Goal: Task Accomplishment & Management: Manage account settings

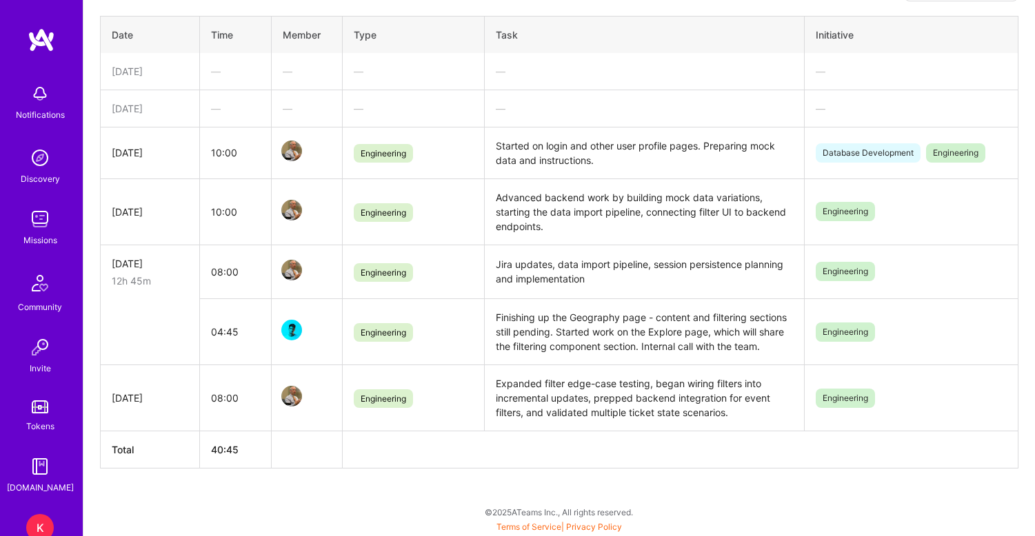
scroll to position [368, 0]
click at [216, 108] on div "—" at bounding box center [235, 108] width 48 height 14
click at [157, 108] on div "[DATE]" at bounding box center [150, 108] width 77 height 14
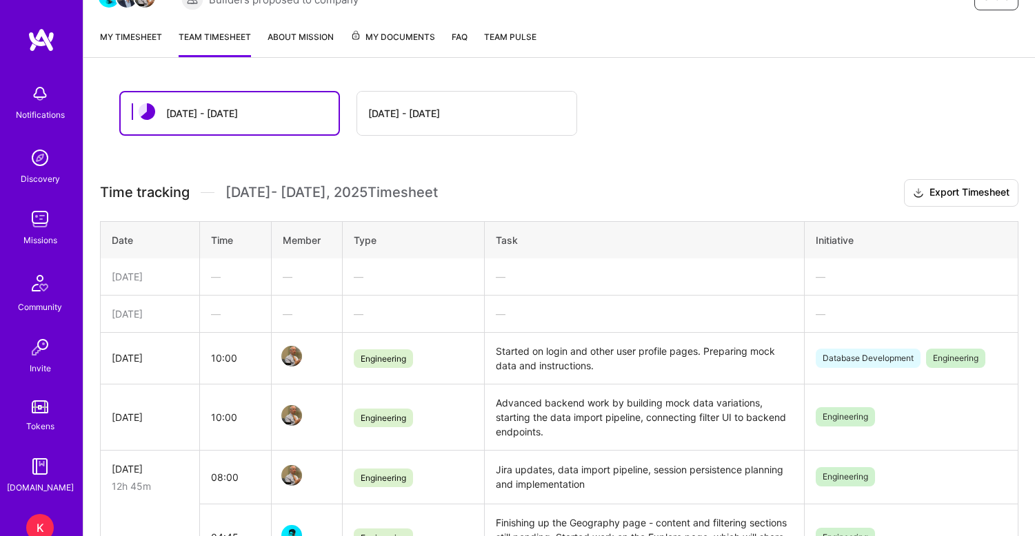
scroll to position [138, 0]
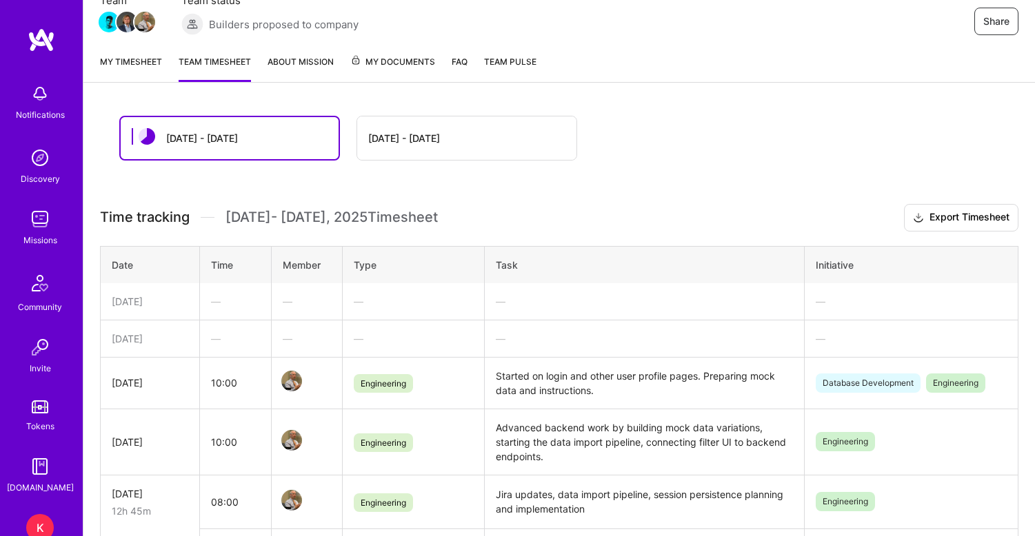
click at [137, 58] on link "My timesheet" at bounding box center [131, 68] width 62 height 28
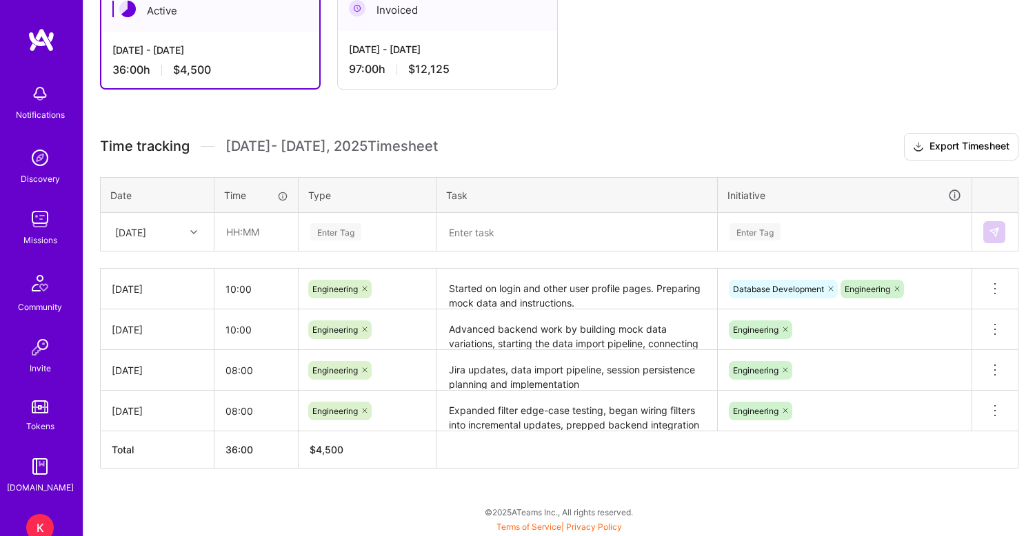
scroll to position [265, 0]
click at [193, 232] on icon at bounding box center [193, 232] width 7 height 7
click at [161, 370] on div "[DATE]" at bounding box center [157, 374] width 112 height 26
click at [243, 235] on input "text" at bounding box center [256, 232] width 82 height 37
type input "09:30"
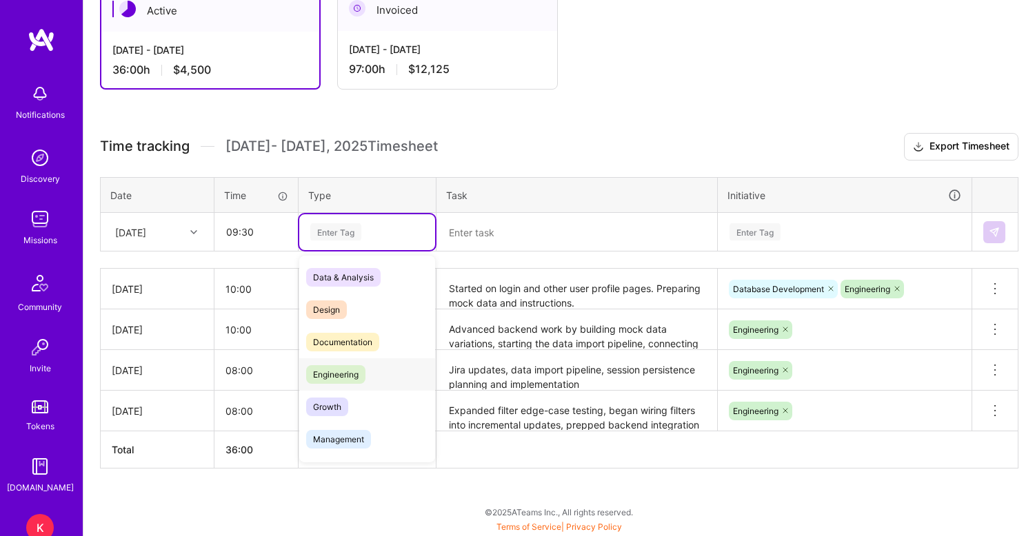
click at [336, 378] on span "Engineering" at bounding box center [335, 374] width 59 height 19
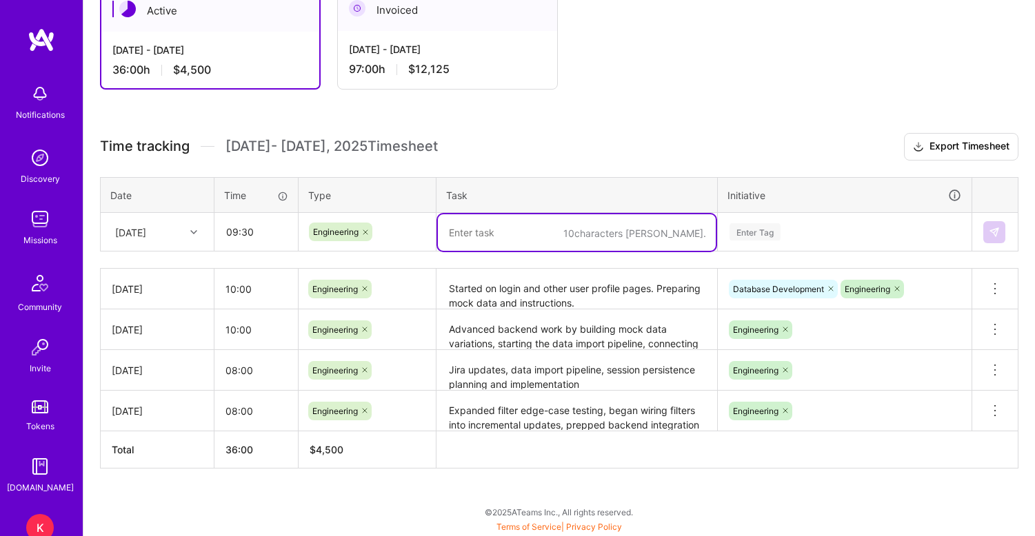
click at [498, 239] on textarea at bounding box center [577, 232] width 278 height 37
paste textarea "Finalized comprehensive mock data, completed the initial data import pipeline, …"
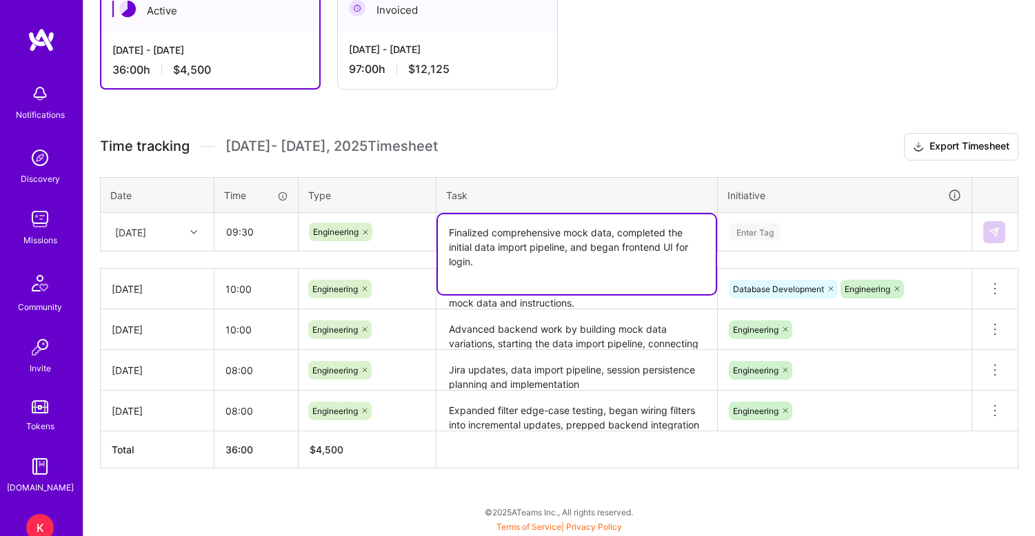
type textarea "Finalized comprehensive mock data, completed the initial data import pipeline, …"
click at [760, 231] on div "Enter Tag" at bounding box center [754, 231] width 51 height 21
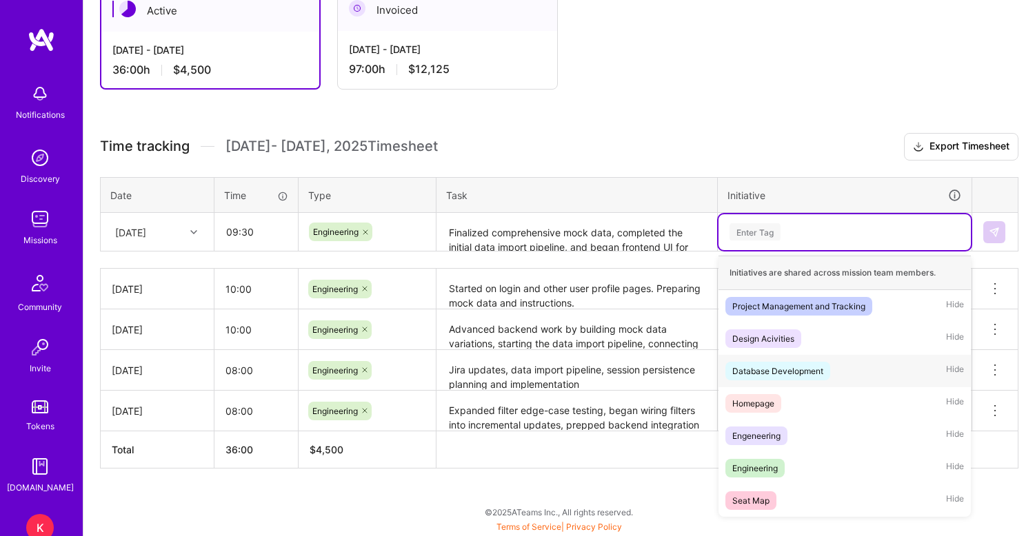
click at [782, 373] on div "Database Development" at bounding box center [777, 371] width 91 height 14
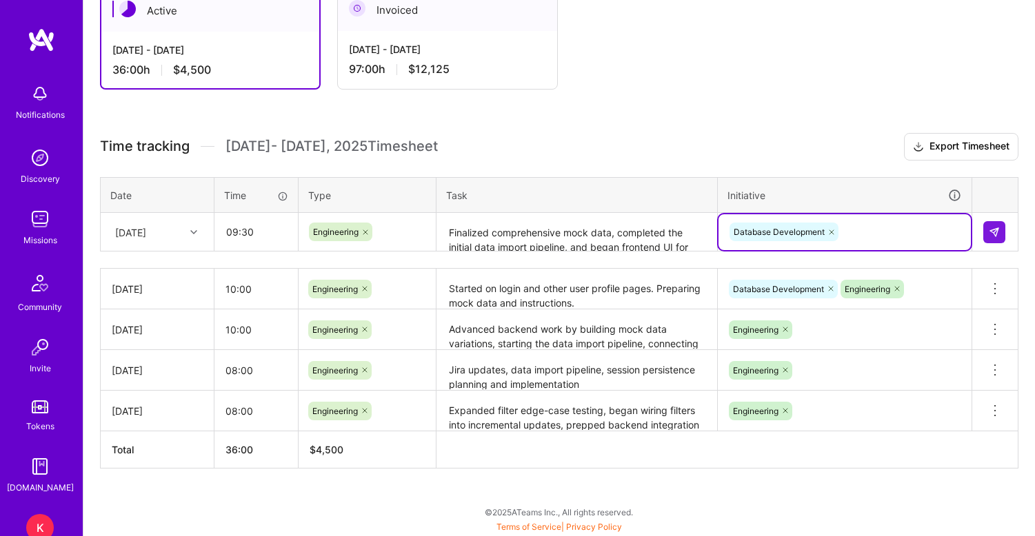
type input "E"
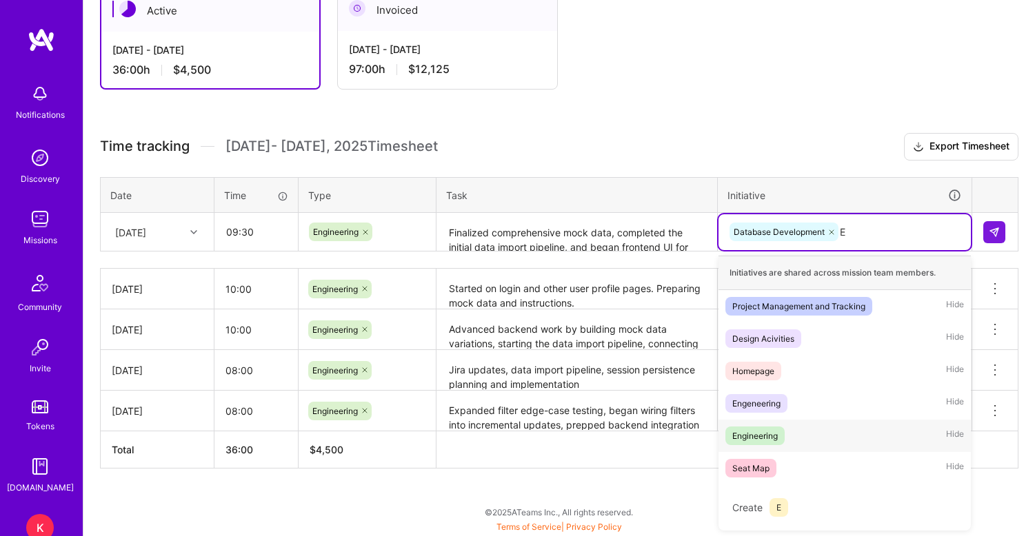
click at [750, 436] on div "Engineering" at bounding box center [755, 436] width 46 height 14
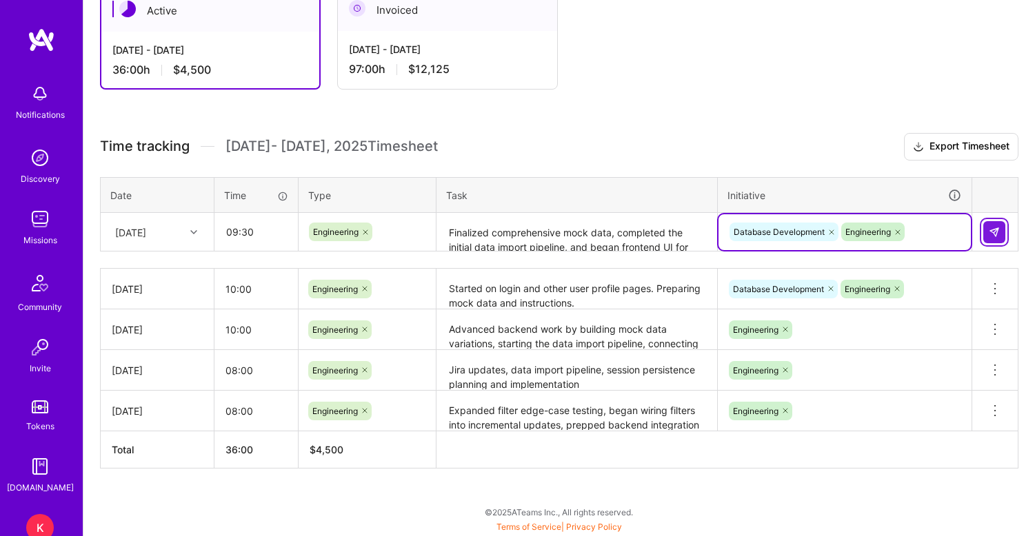
click at [996, 231] on img at bounding box center [994, 232] width 11 height 11
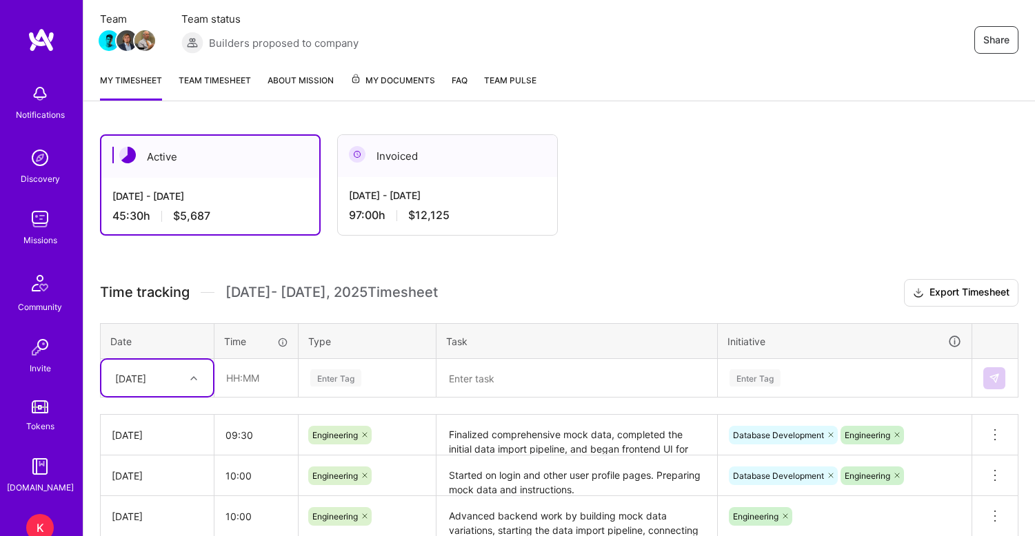
scroll to position [110, 0]
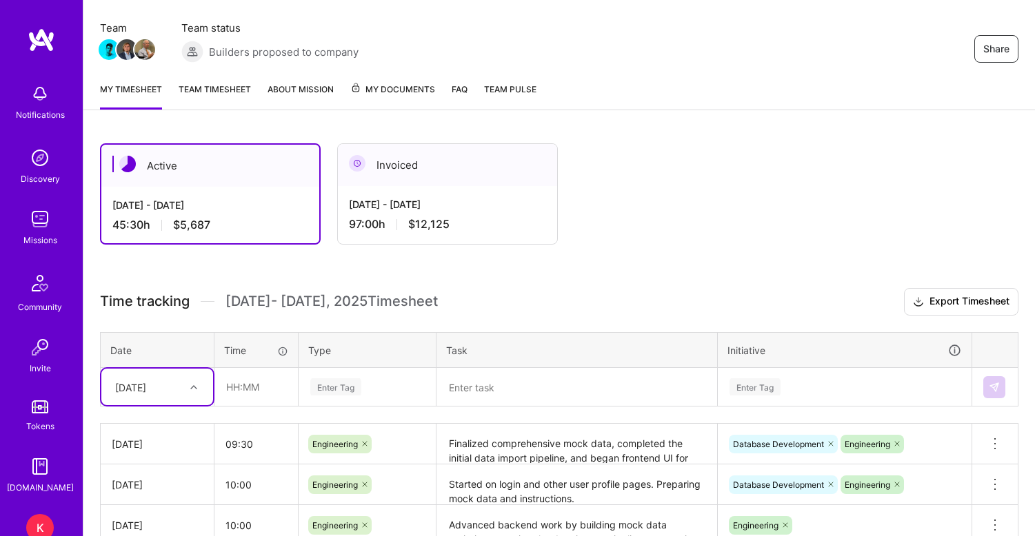
click at [229, 88] on link "Team timesheet" at bounding box center [215, 96] width 72 height 28
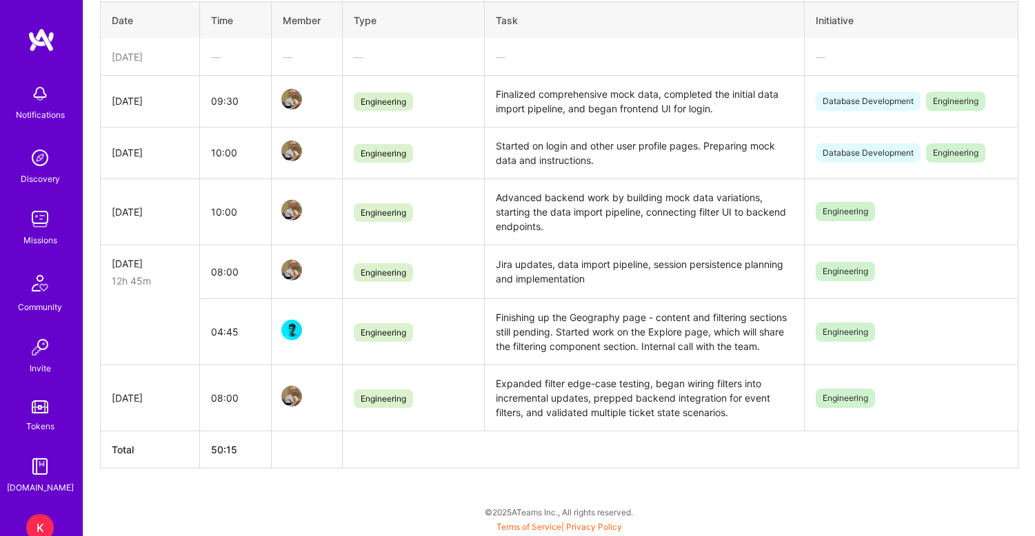
scroll to position [383, 0]
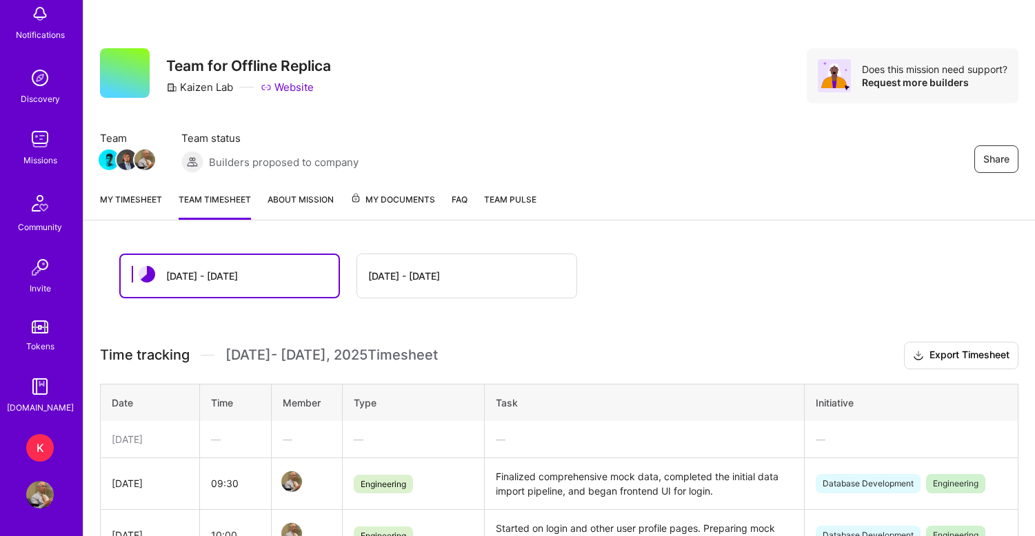
scroll to position [80, 0]
click at [43, 494] on img at bounding box center [40, 495] width 28 height 28
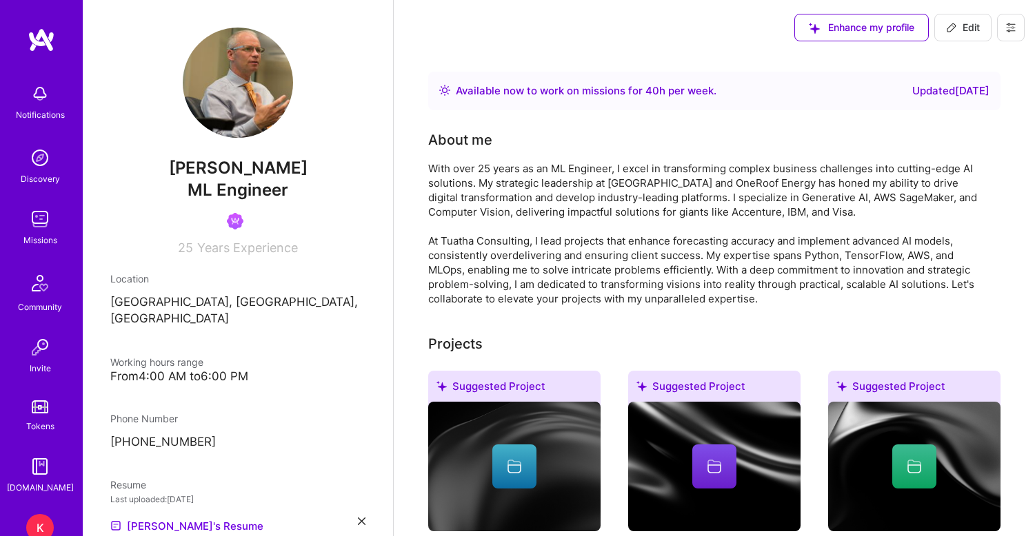
click at [975, 28] on span "Edit" at bounding box center [963, 28] width 34 height 14
select select "US"
select select "Right Now"
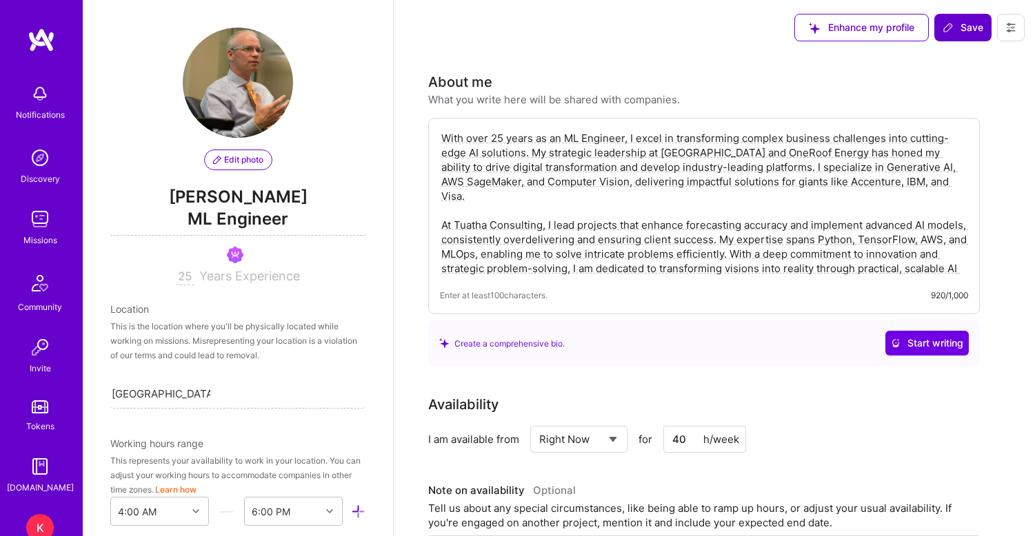
click at [975, 28] on span "Save" at bounding box center [963, 28] width 41 height 14
click at [1013, 27] on icon at bounding box center [1011, 28] width 8 height 2
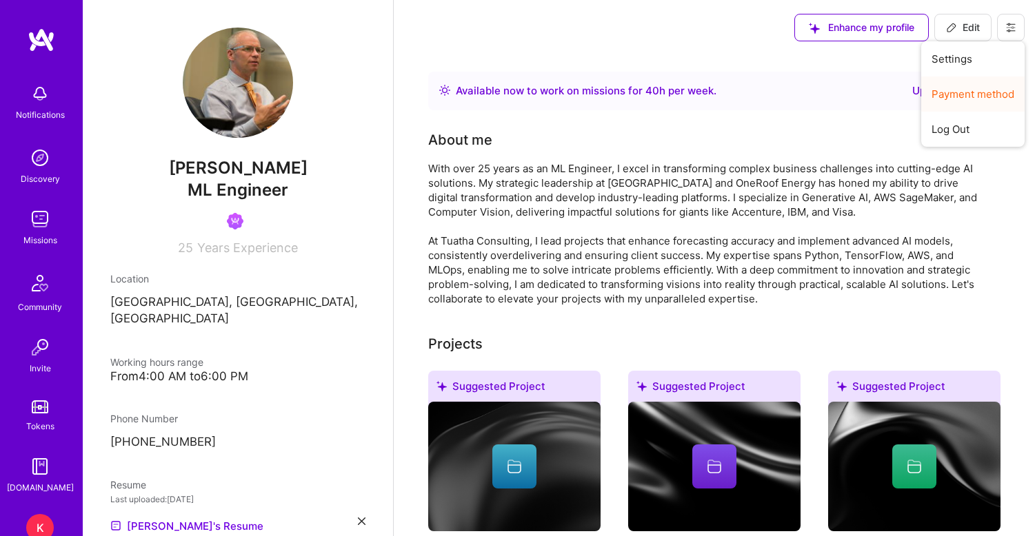
click at [977, 98] on button "Payment method" at bounding box center [972, 94] width 103 height 35
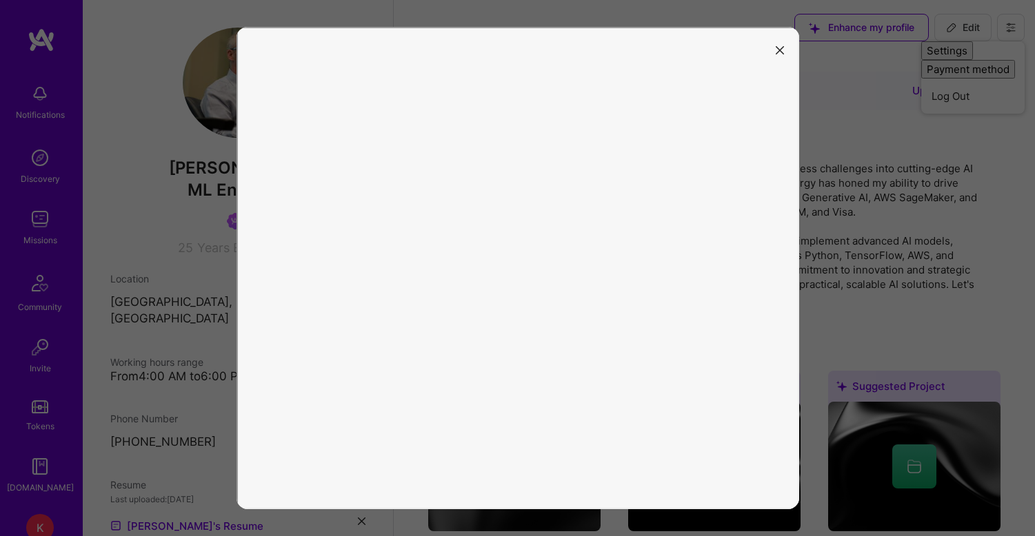
click at [780, 47] on icon "modal" at bounding box center [780, 50] width 8 height 8
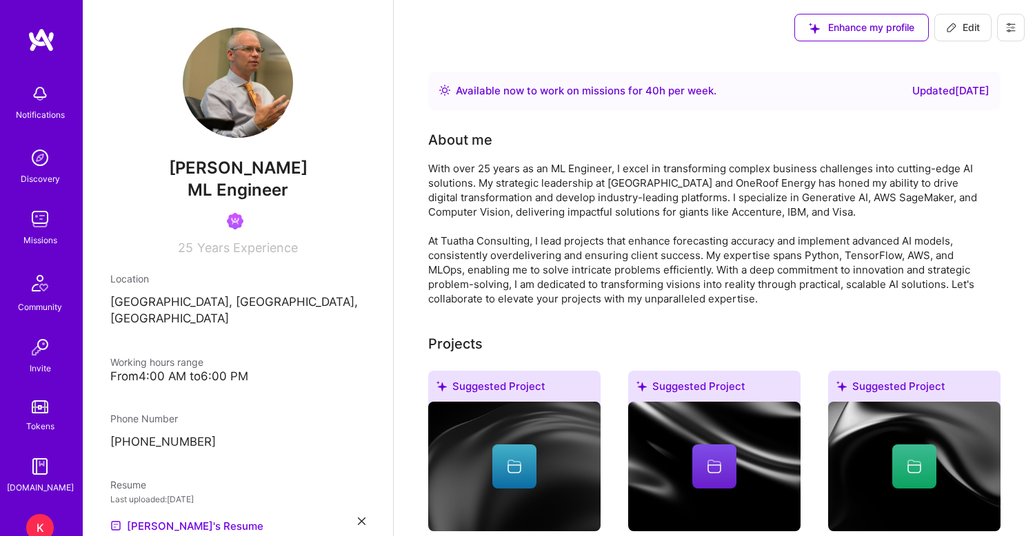
click at [1010, 26] on icon at bounding box center [1010, 27] width 11 height 11
click at [968, 97] on button "Payment method" at bounding box center [972, 94] width 103 height 35
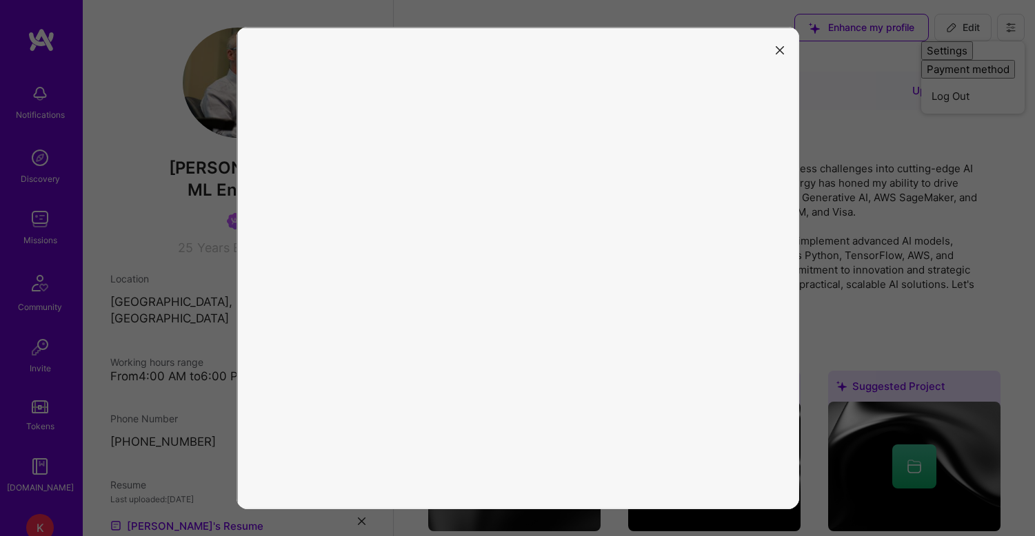
click at [779, 43] on button "modal" at bounding box center [780, 49] width 17 height 23
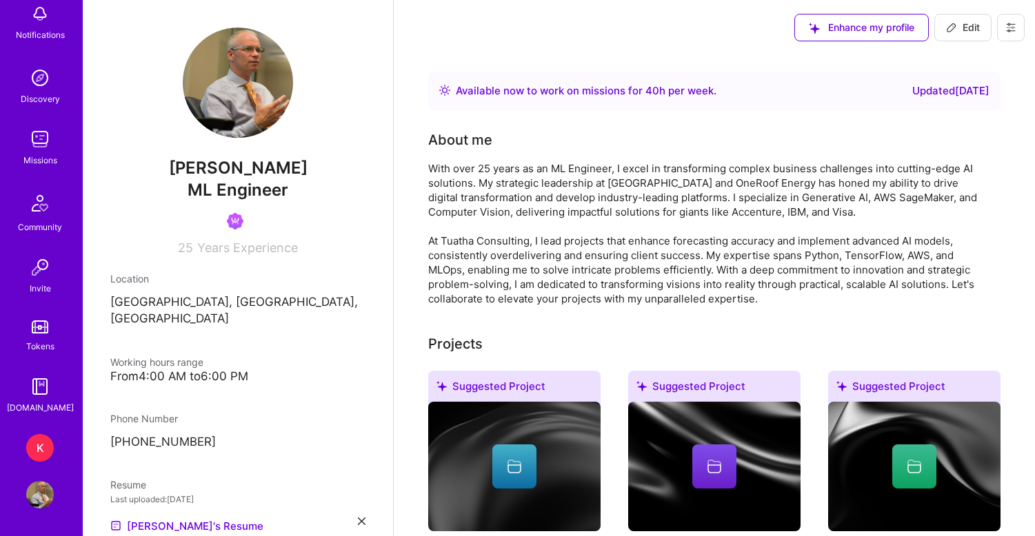
scroll to position [80, 0]
click at [39, 445] on div "K" at bounding box center [40, 448] width 28 height 28
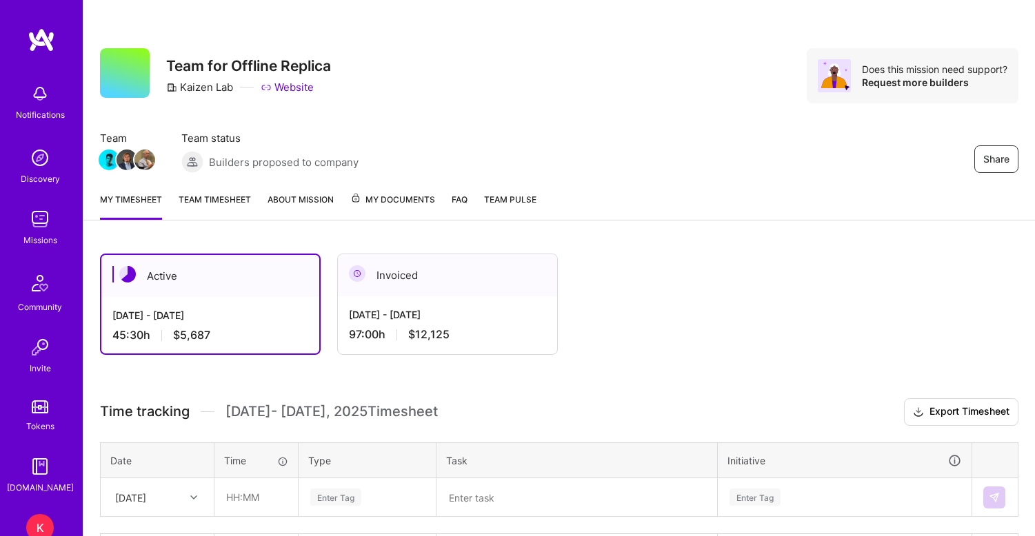
click at [235, 202] on link "Team timesheet" at bounding box center [215, 206] width 72 height 28
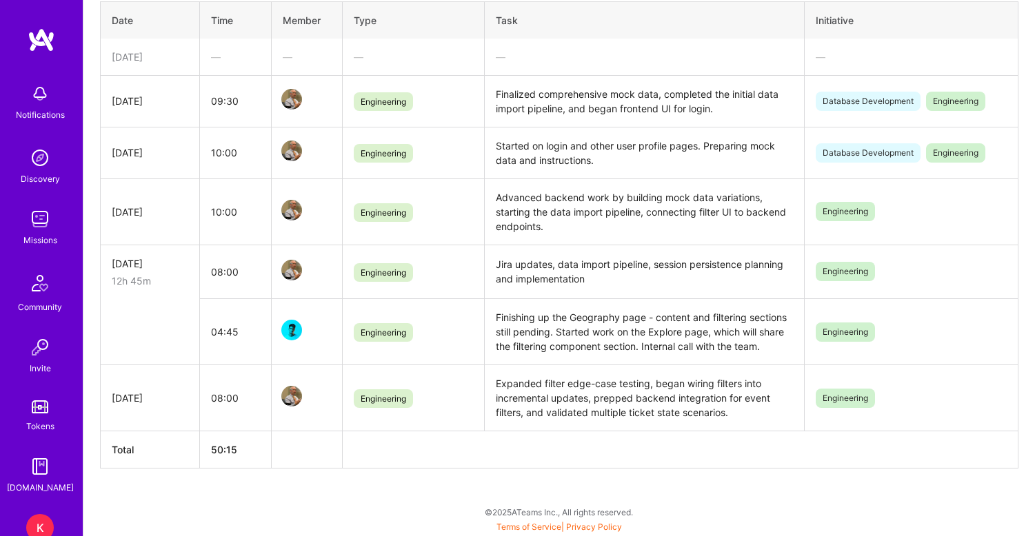
scroll to position [383, 0]
